Goal: Task Accomplishment & Management: Manage account settings

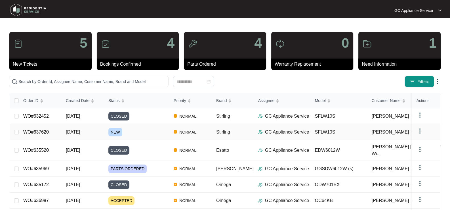
click at [44, 131] on link "WO#637620" at bounding box center [36, 131] width 26 height 5
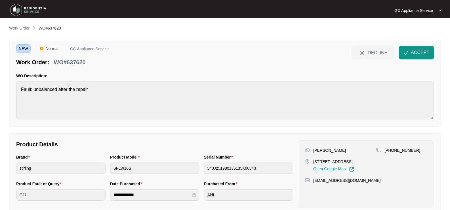
click at [79, 61] on p "WO#637620" at bounding box center [70, 62] width 32 height 8
click at [406, 147] on p "[PHONE_NUMBER]" at bounding box center [403, 150] width 36 height 6
copy p "61452372763"
click at [417, 53] on span "ACCEPT" at bounding box center [420, 52] width 18 height 7
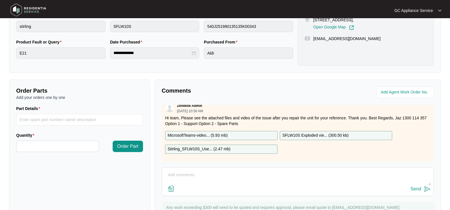
scroll to position [9, 0]
